Goal: Information Seeking & Learning: Find specific fact

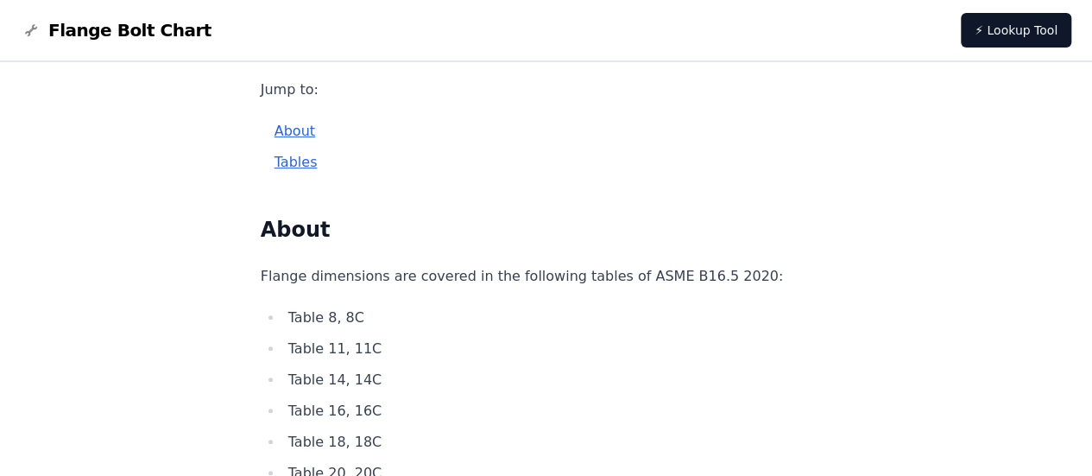
scroll to position [345, 0]
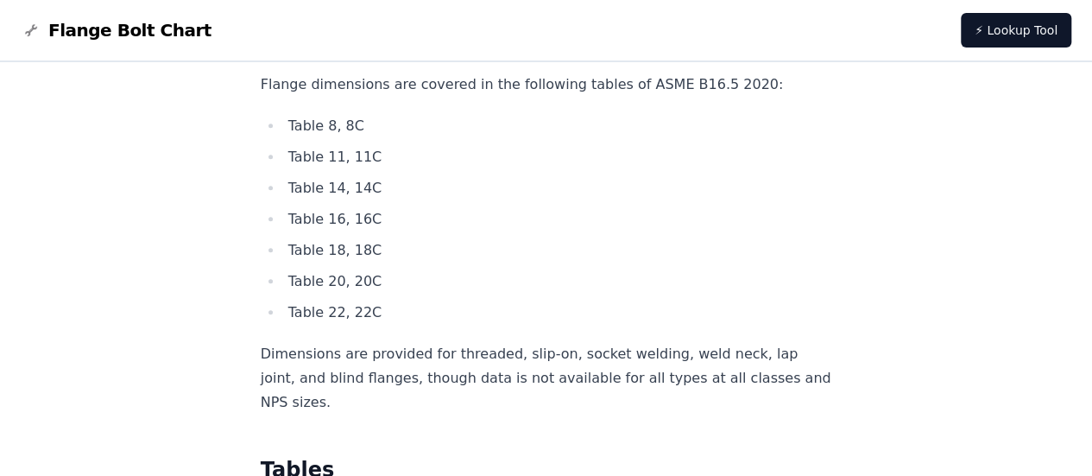
click at [373, 125] on li "Table 8, 8C" at bounding box center [557, 126] width 549 height 24
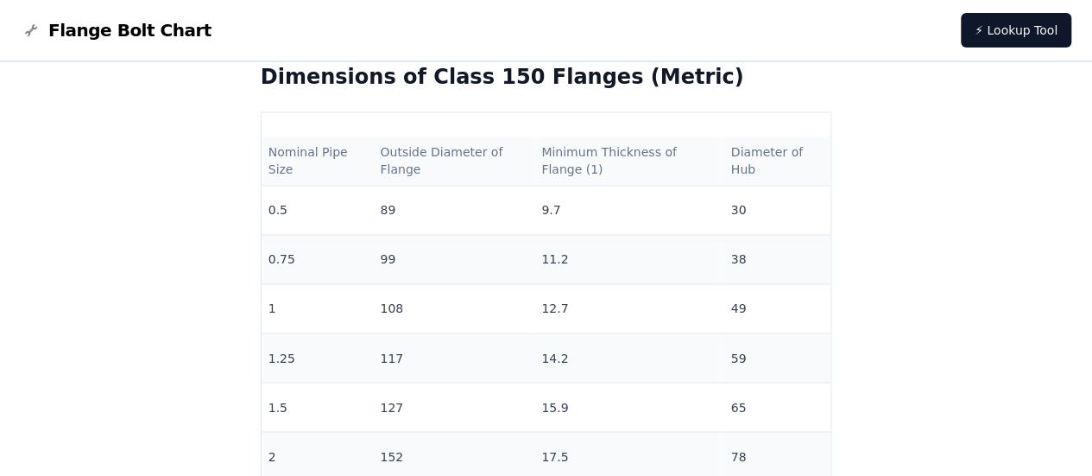
scroll to position [1295, 0]
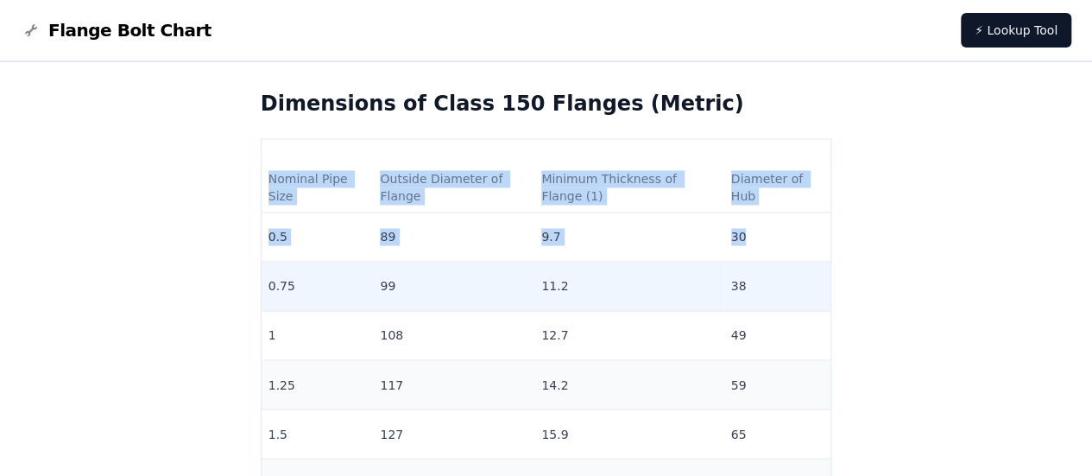
drag, startPoint x: 272, startPoint y: 181, endPoint x: 753, endPoint y: 276, distance: 490.3
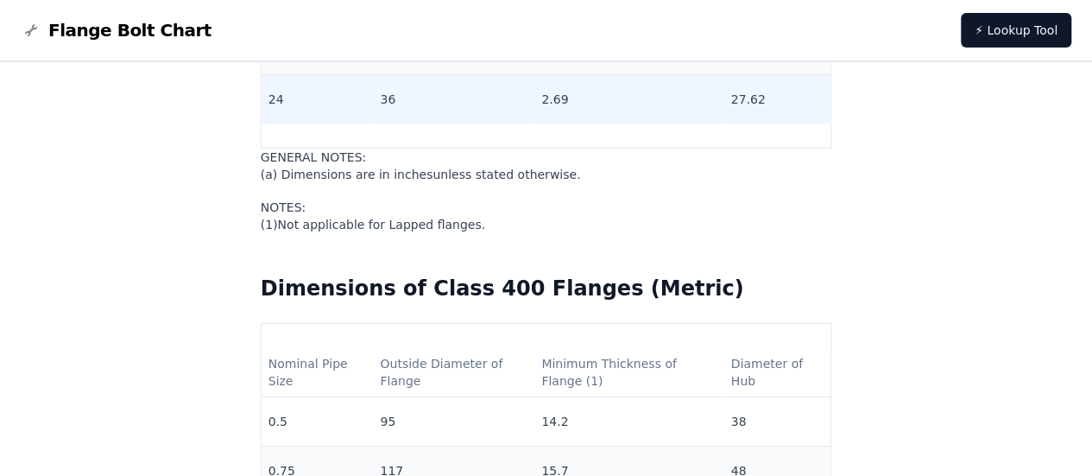
scroll to position [6218, 0]
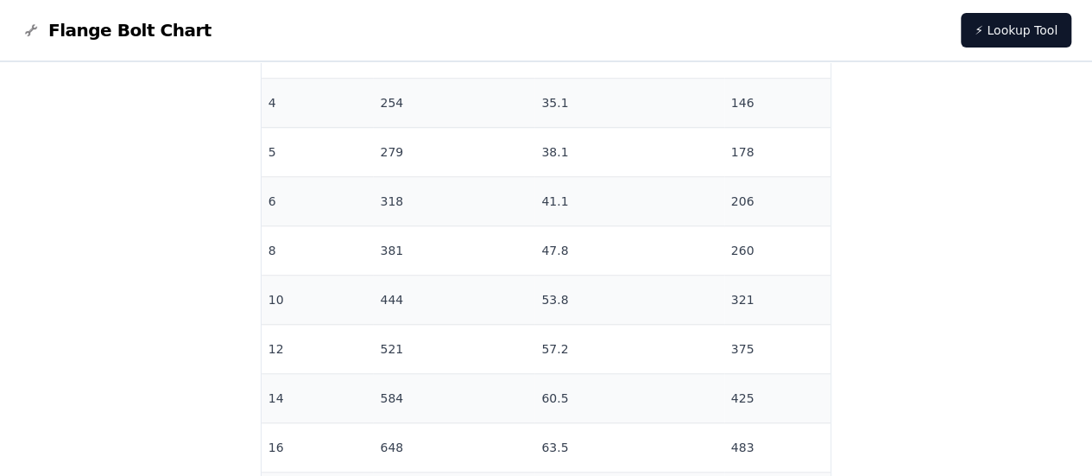
scroll to position [7598, 0]
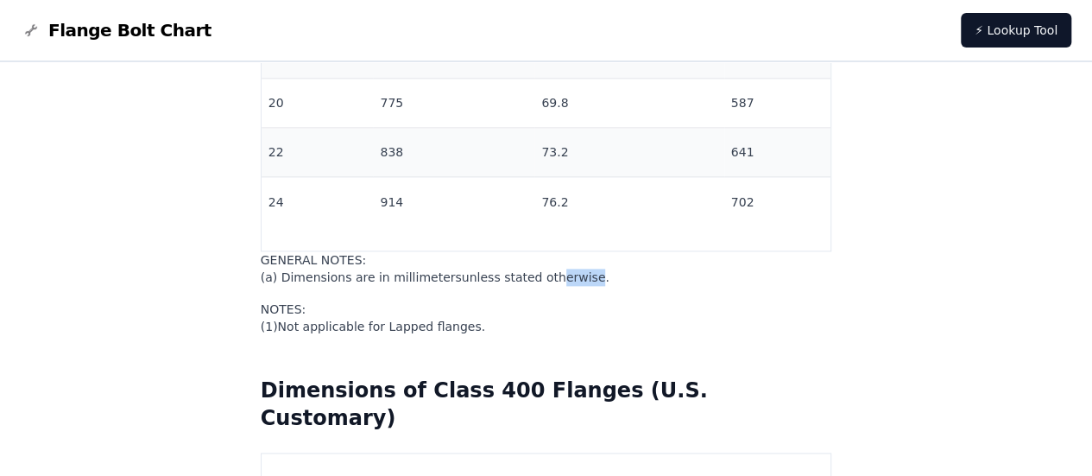
drag, startPoint x: 598, startPoint y: 286, endPoint x: 471, endPoint y: 278, distance: 127.2
click at [479, 279] on span "(a) Dimensions are in millimeters unless stated otherwise." at bounding box center [435, 277] width 349 height 14
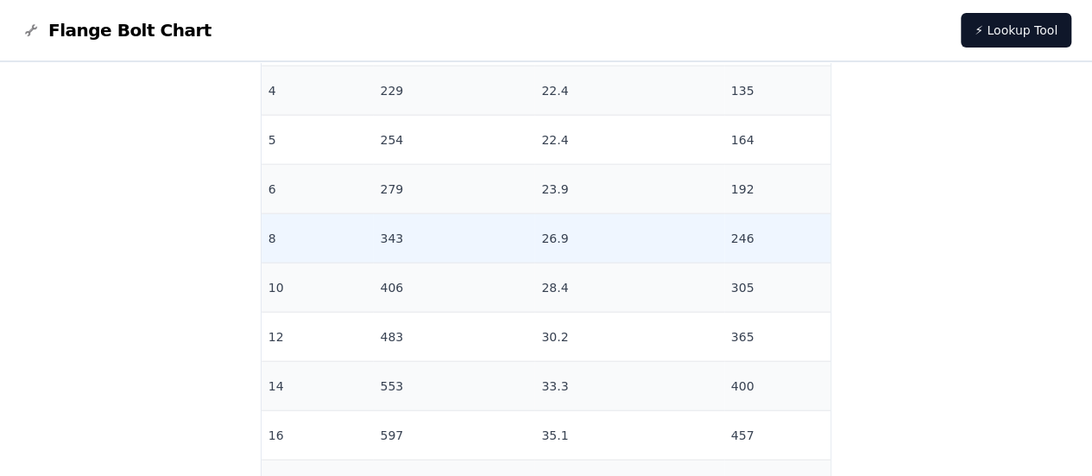
scroll to position [1985, 0]
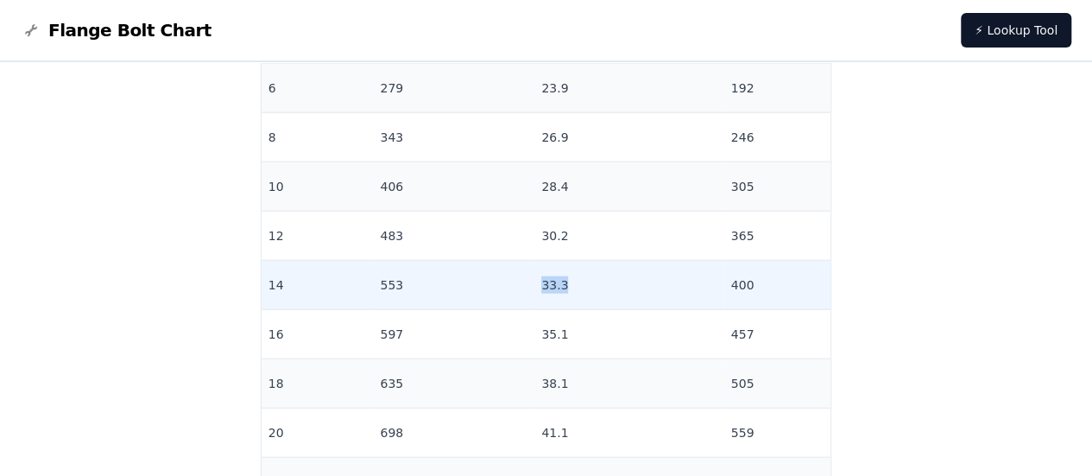
drag, startPoint x: 568, startPoint y: 289, endPoint x: 519, endPoint y: 283, distance: 49.6
click at [519, 283] on tr "14 553 33.3 400" at bounding box center [547, 285] width 570 height 49
click at [525, 285] on td "553" at bounding box center [453, 285] width 161 height 49
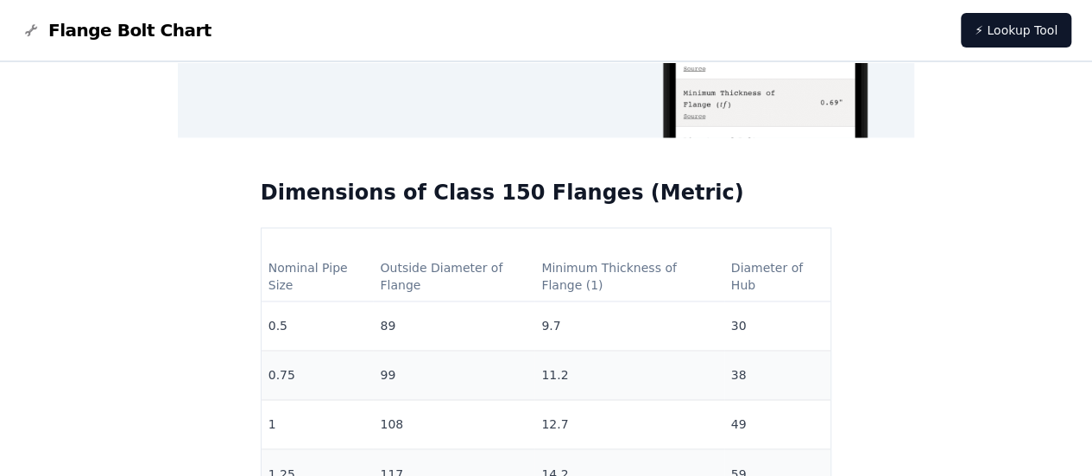
scroll to position [1208, 0]
